Goal: Navigation & Orientation: Understand site structure

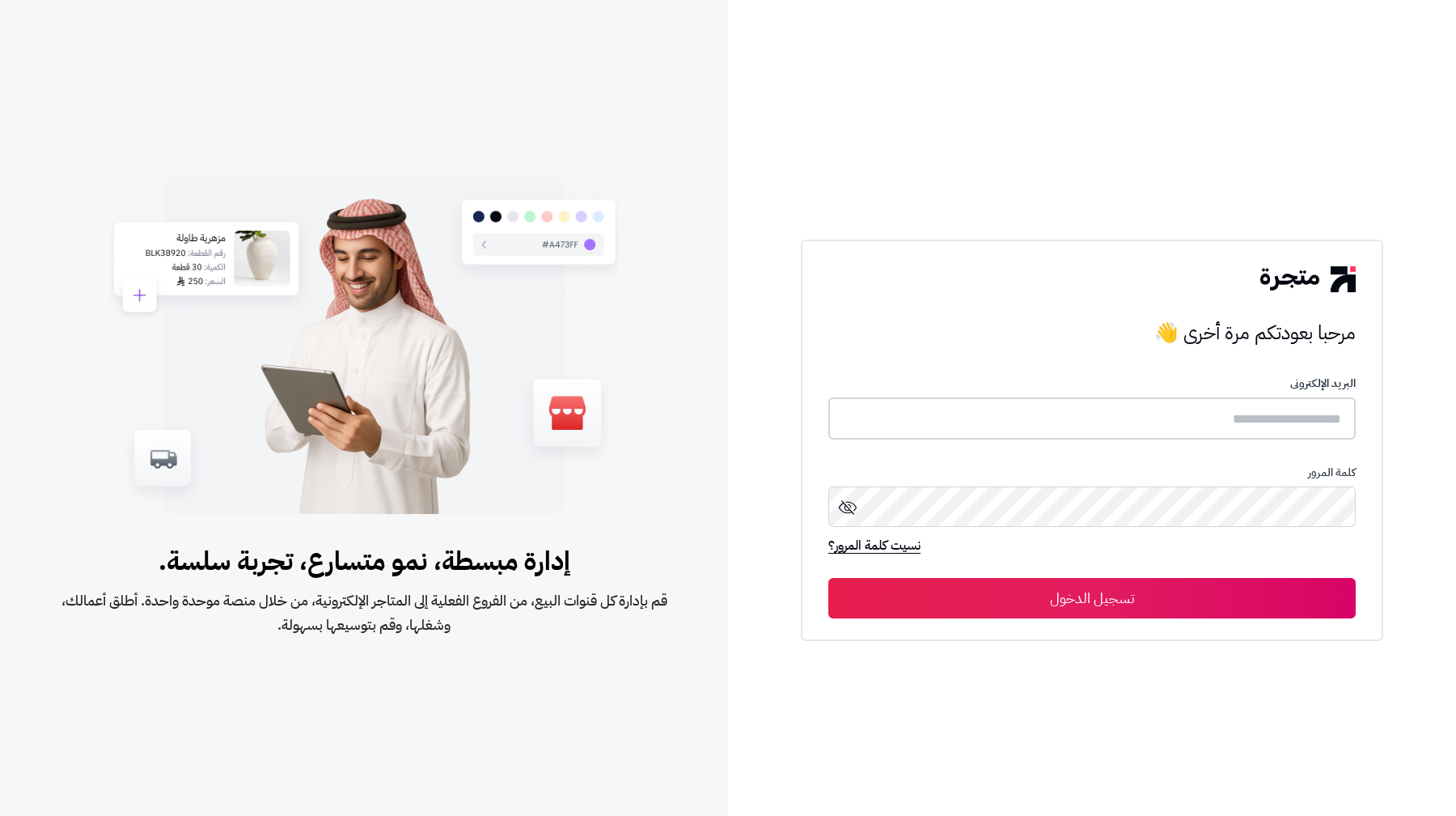
click at [1321, 425] on input "text" at bounding box center [1092, 419] width 528 height 43
type input "**********"
click at [828, 577] on button "تسجيل الدخول" at bounding box center [1092, 598] width 528 height 41
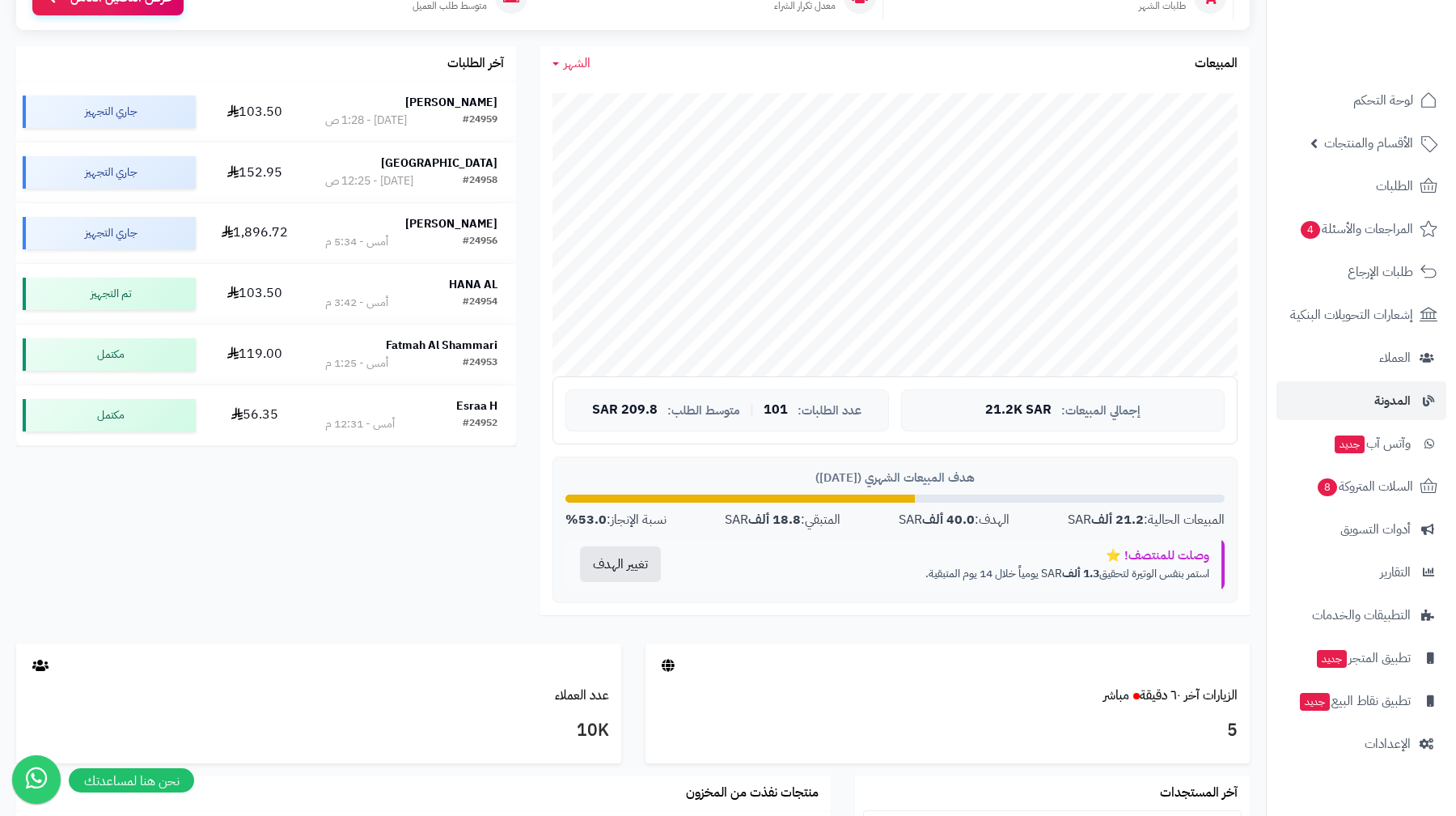
scroll to position [287, 0]
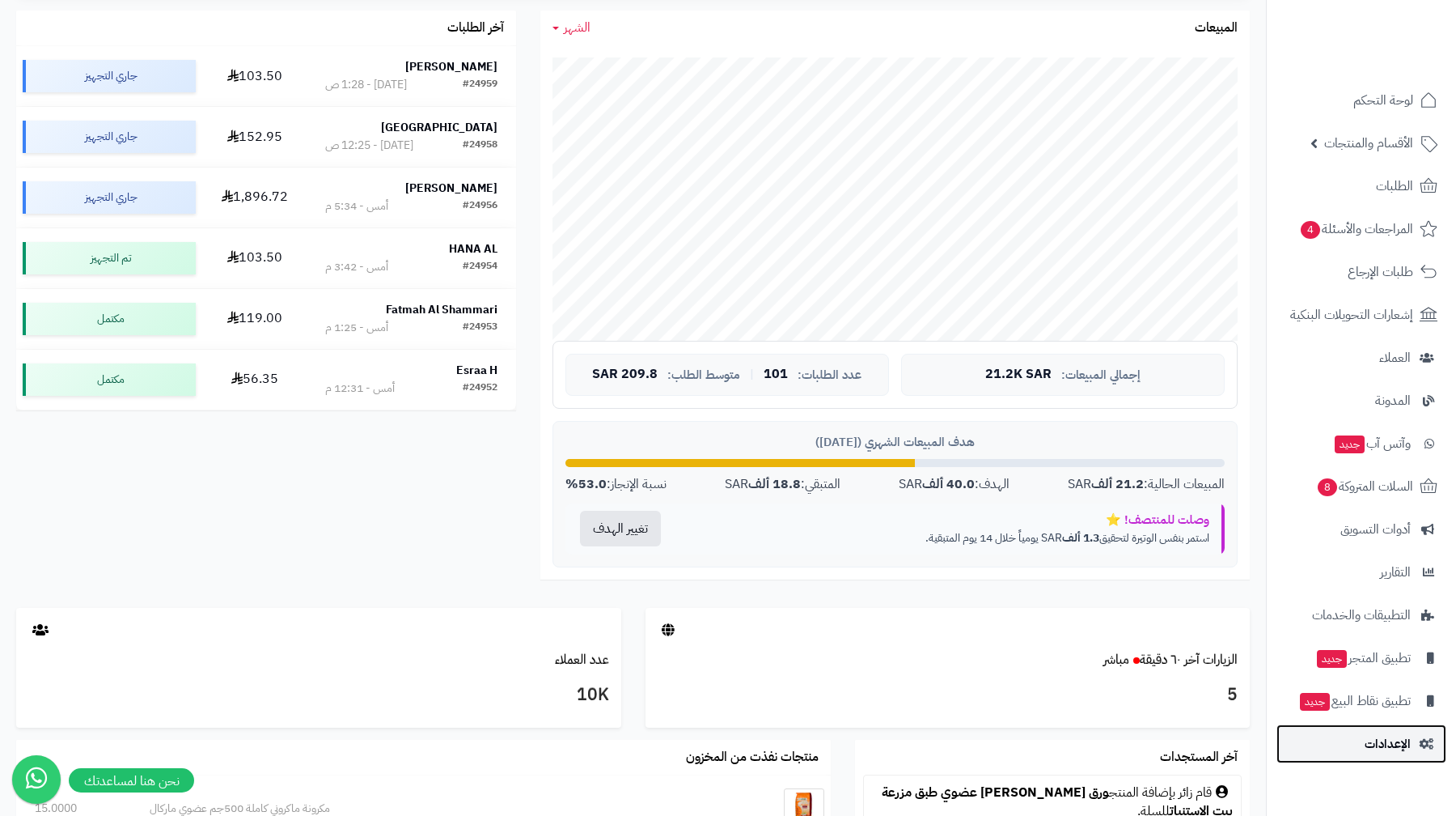
click at [1390, 748] on span "الإعدادات" at bounding box center [1388, 744] width 46 height 23
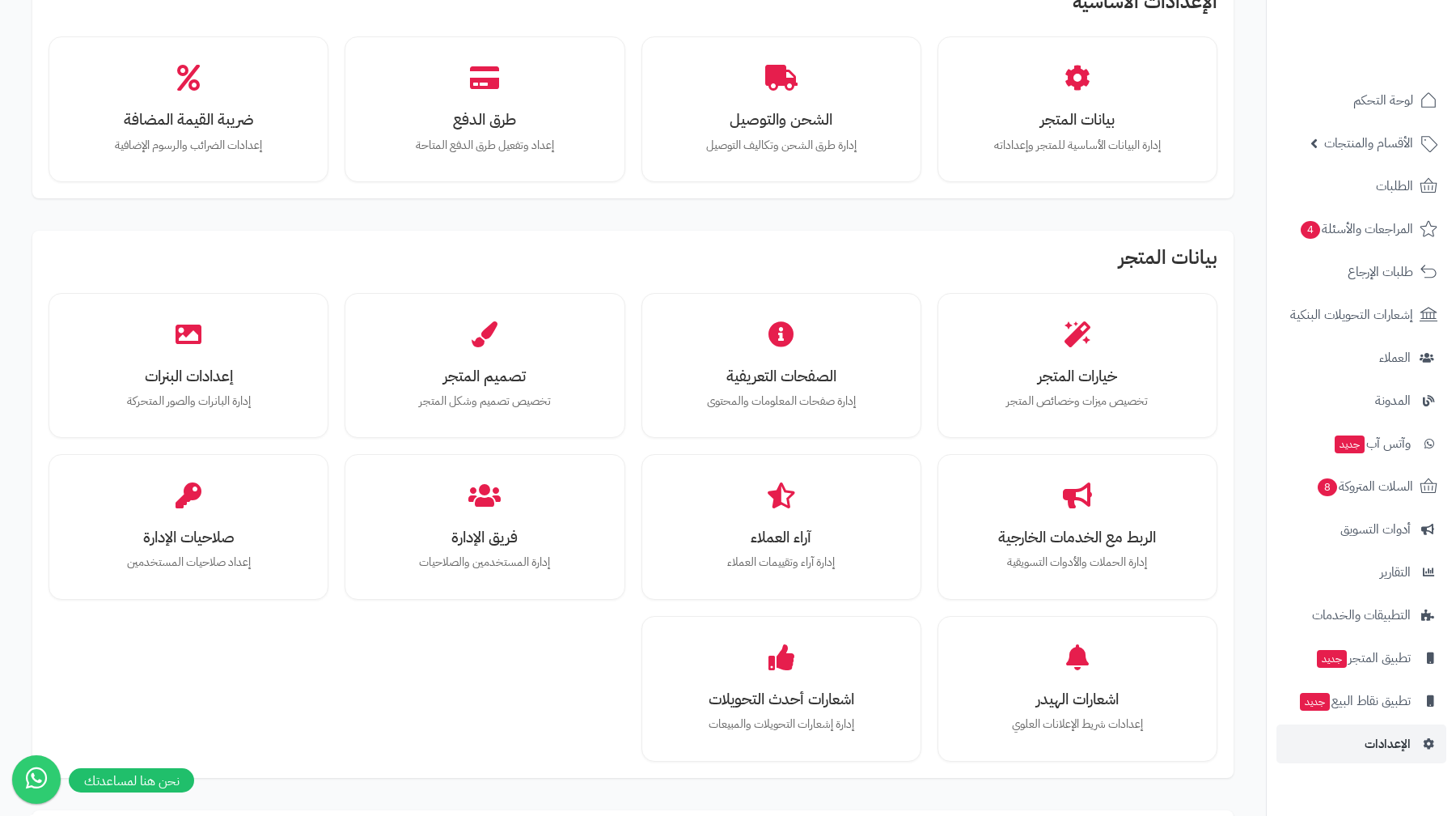
scroll to position [438, 0]
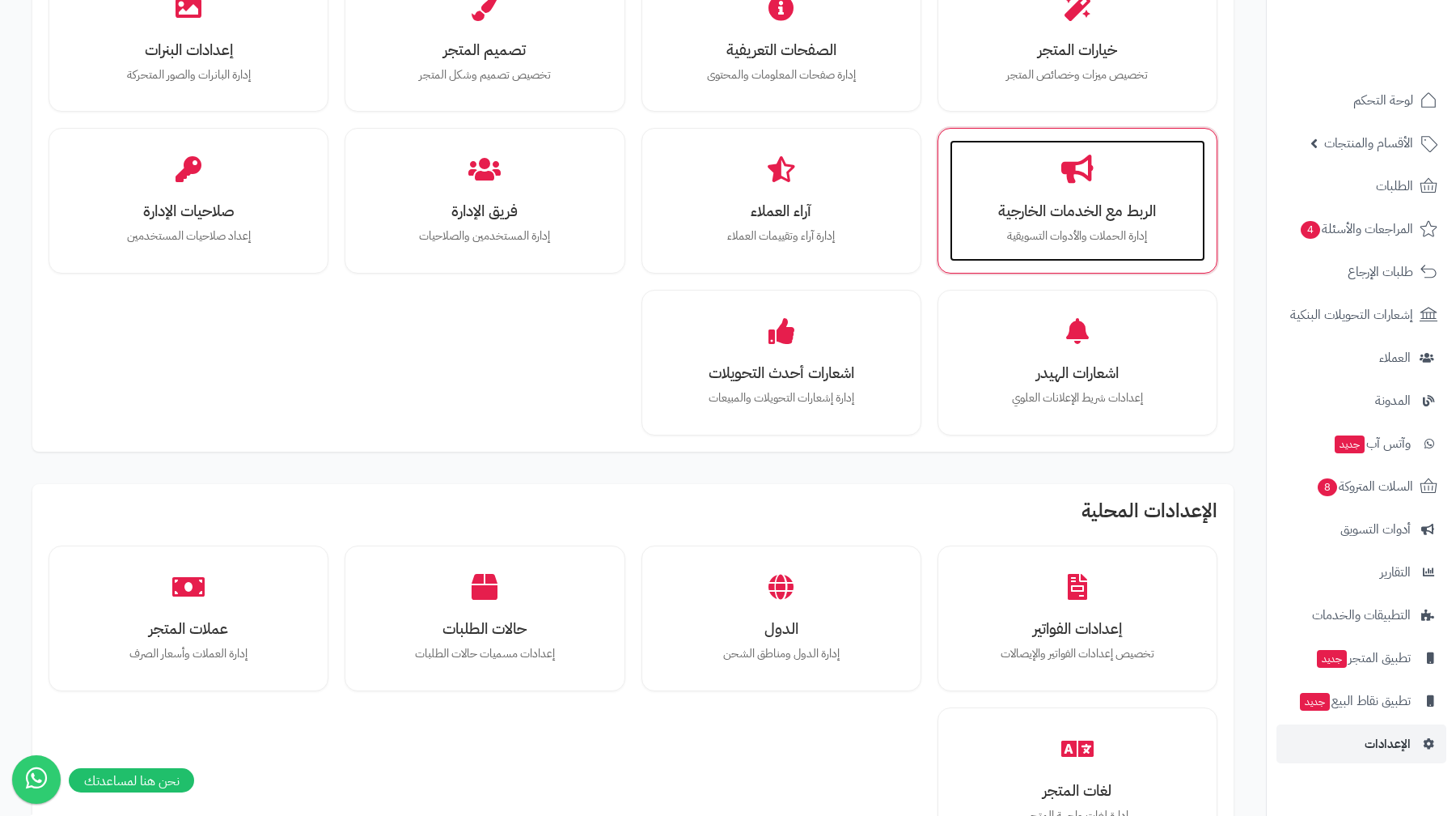
click at [1147, 208] on h3 "الربط مع الخدمات الخارجية" at bounding box center [1077, 210] width 223 height 17
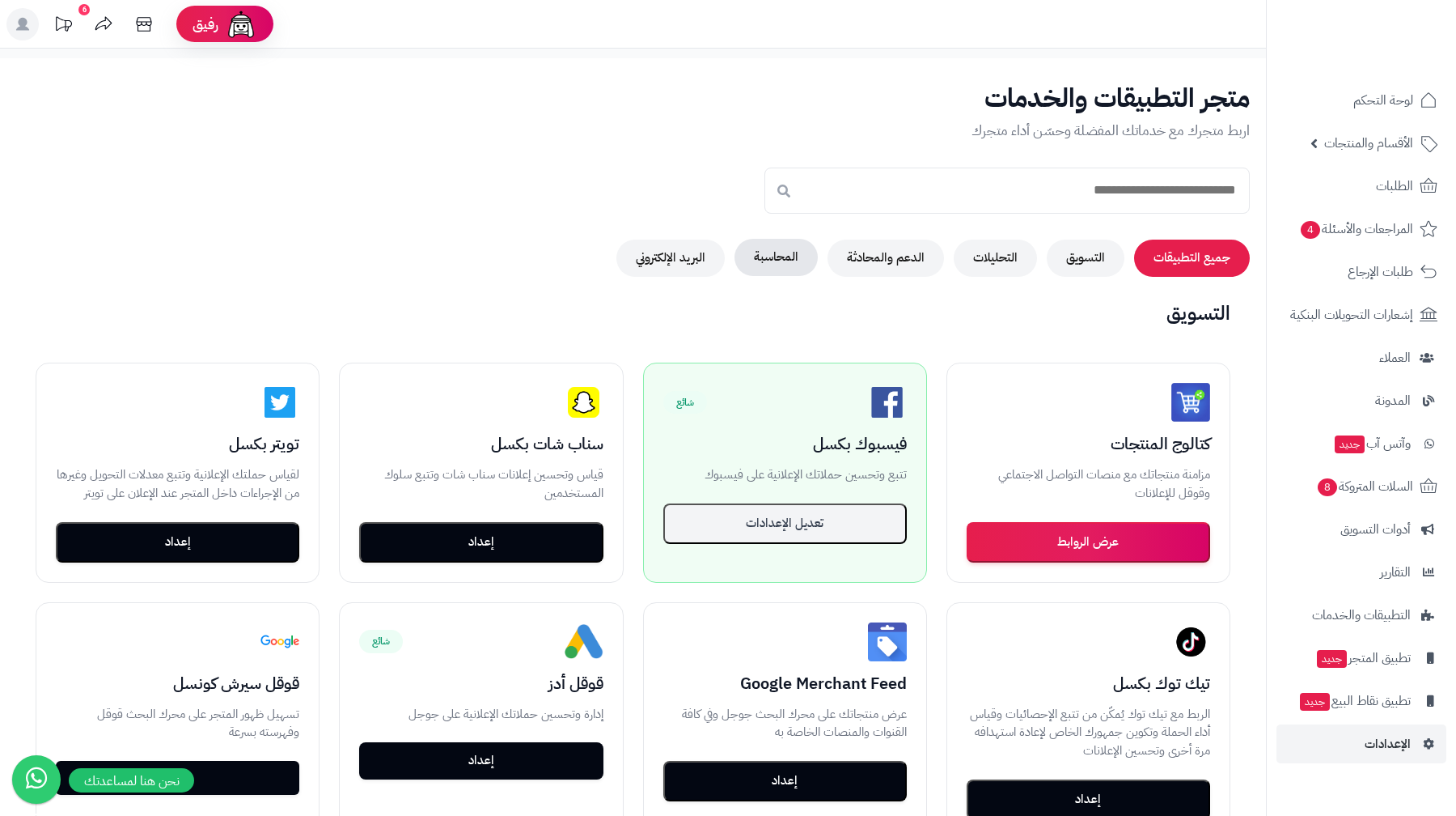
click at [770, 262] on button "المحاسبة" at bounding box center [776, 257] width 83 height 37
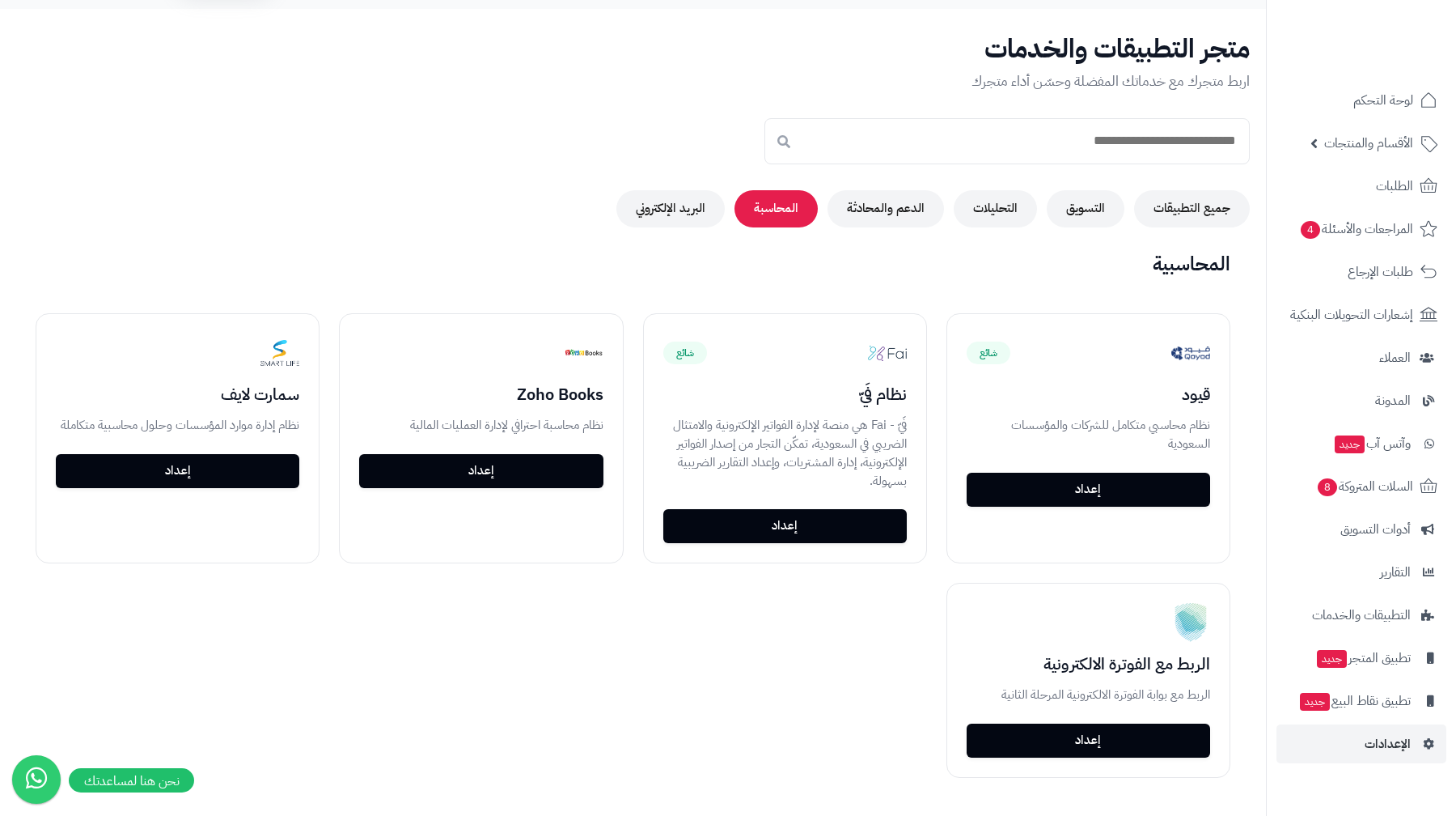
scroll to position [53, 0]
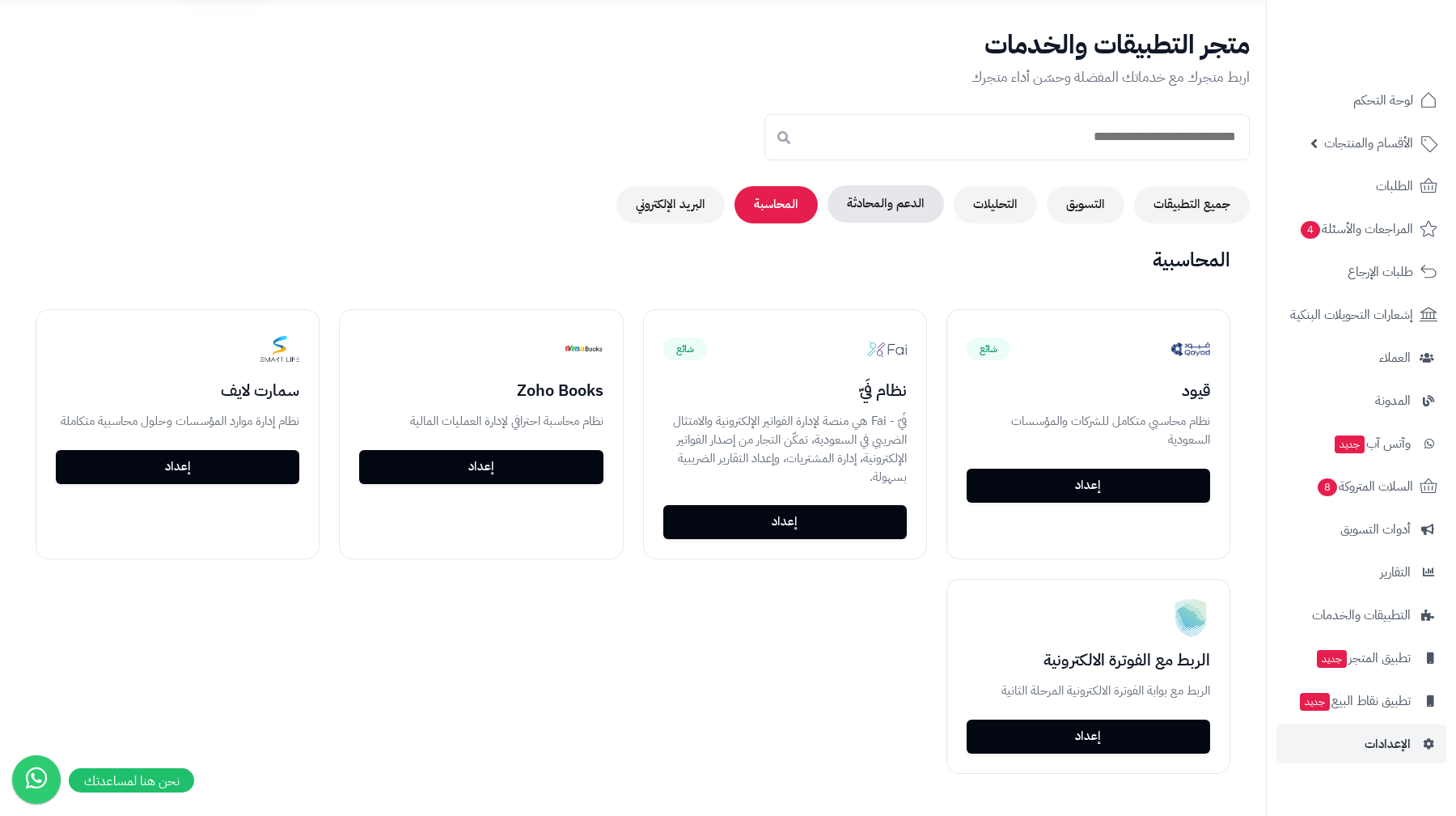
click at [929, 208] on button "الدعم والمحادثة" at bounding box center [885, 204] width 116 height 37
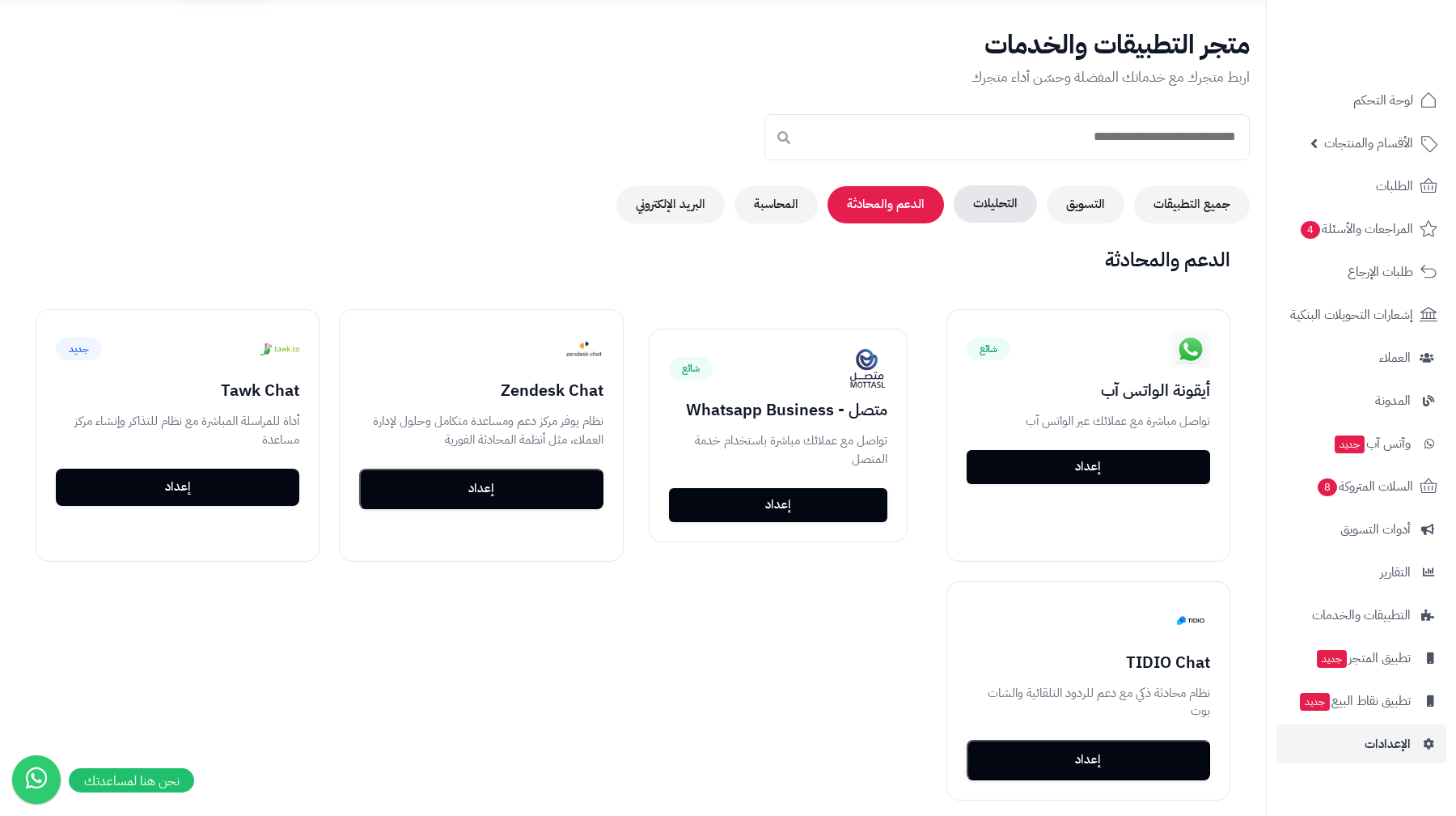
click at [1028, 209] on button "التحليلات" at bounding box center [996, 204] width 83 height 37
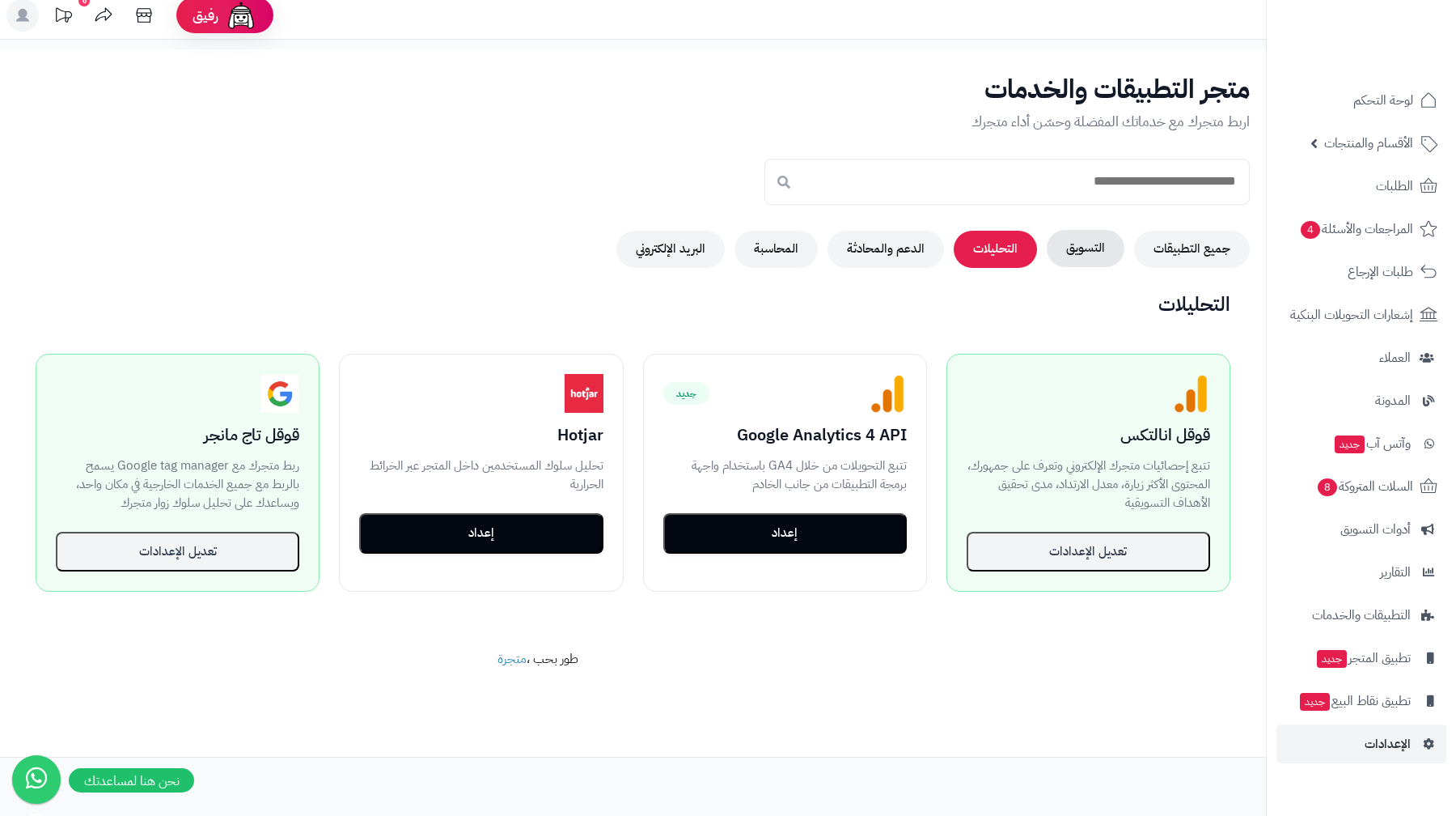
click at [1094, 242] on button "التسويق" at bounding box center [1085, 248] width 78 height 37
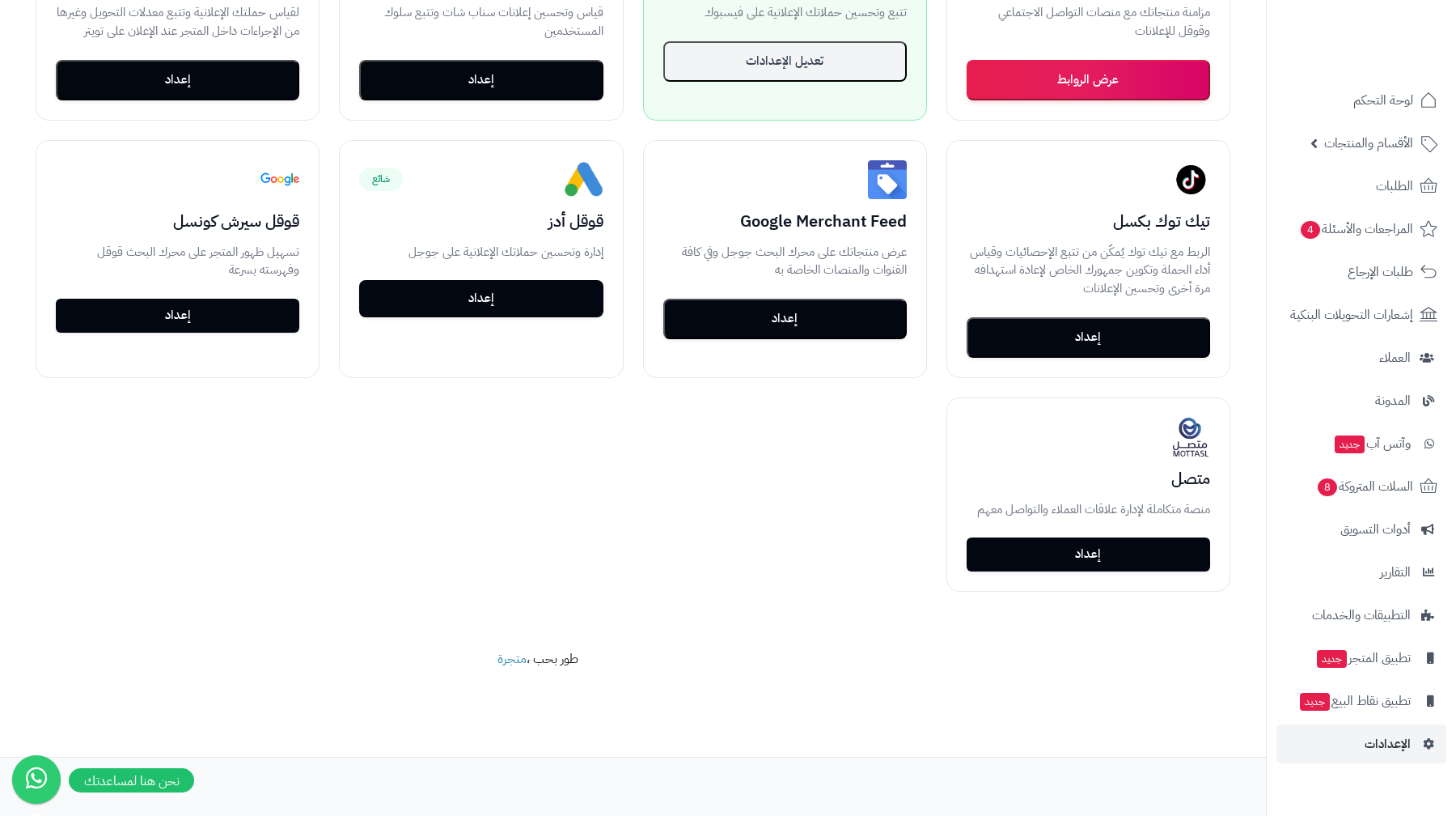
scroll to position [0, 0]
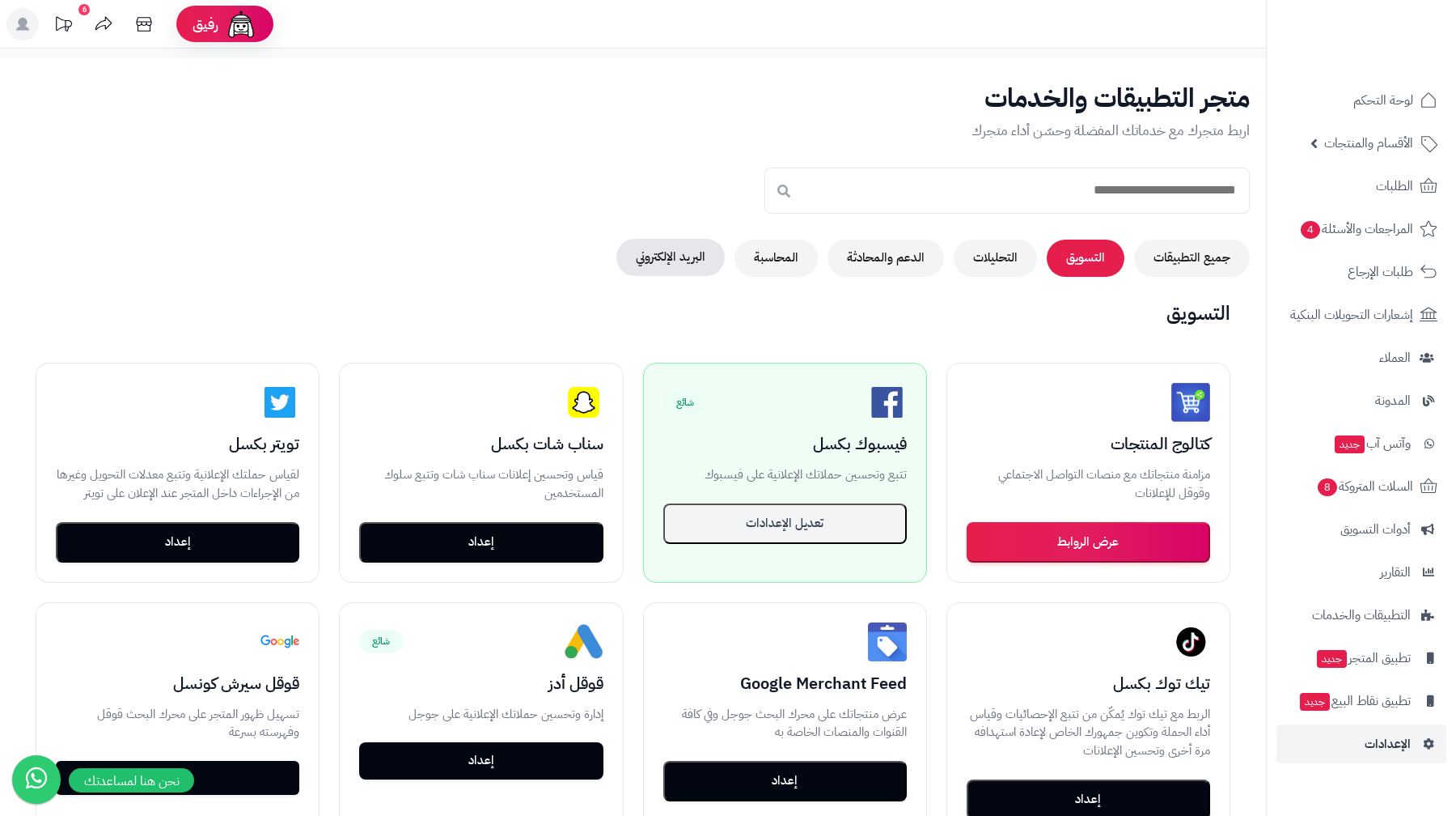
click at [699, 254] on button "البريد الإلكتروني" at bounding box center [670, 257] width 108 height 37
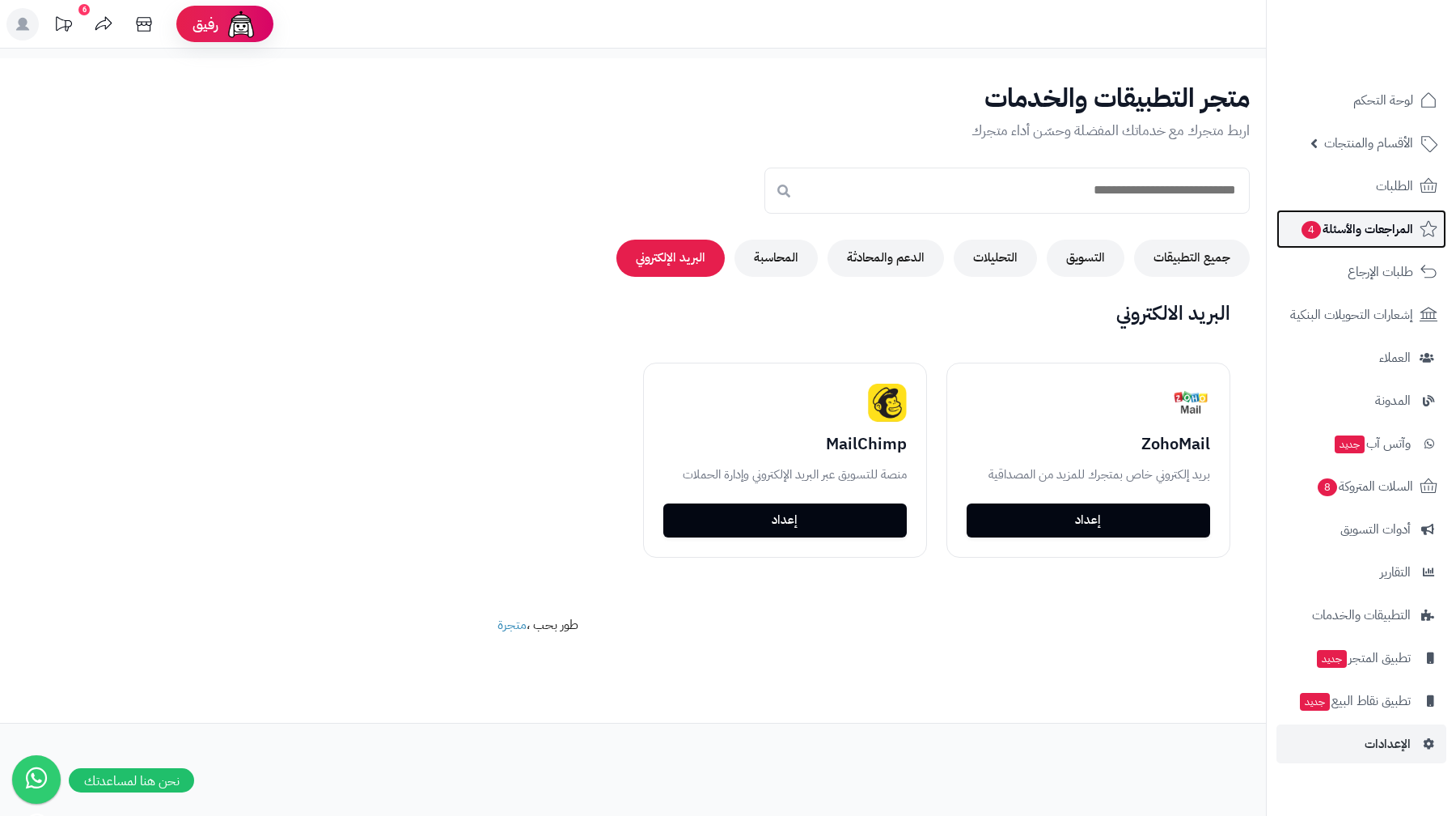
click at [1357, 225] on span "المراجعات والأسئلة 4" at bounding box center [1357, 229] width 114 height 23
